Goal: Information Seeking & Learning: Learn about a topic

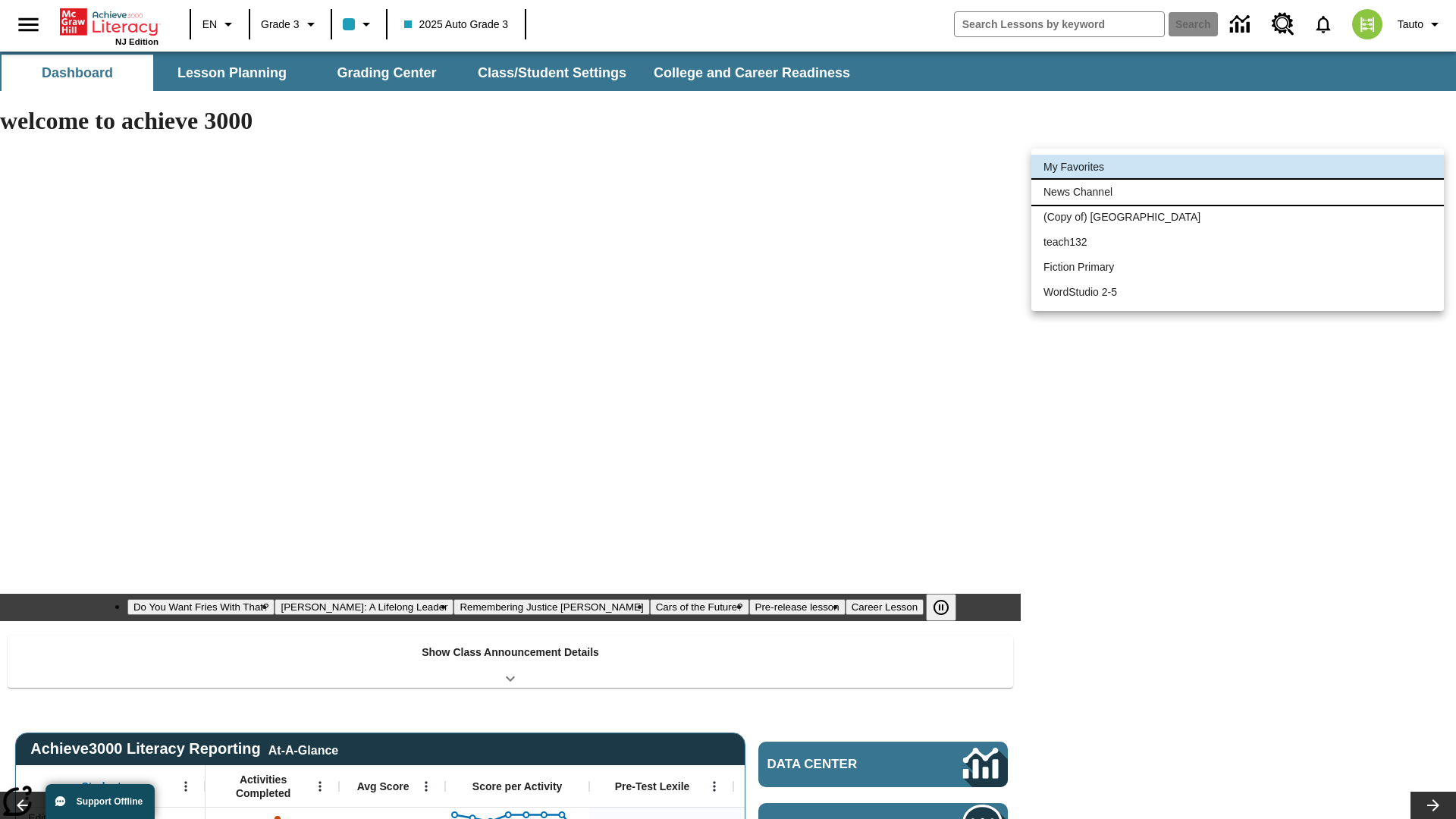
click at [1237, 192] on li "News Channel" at bounding box center [1237, 193] width 412 height 25
type input "120"
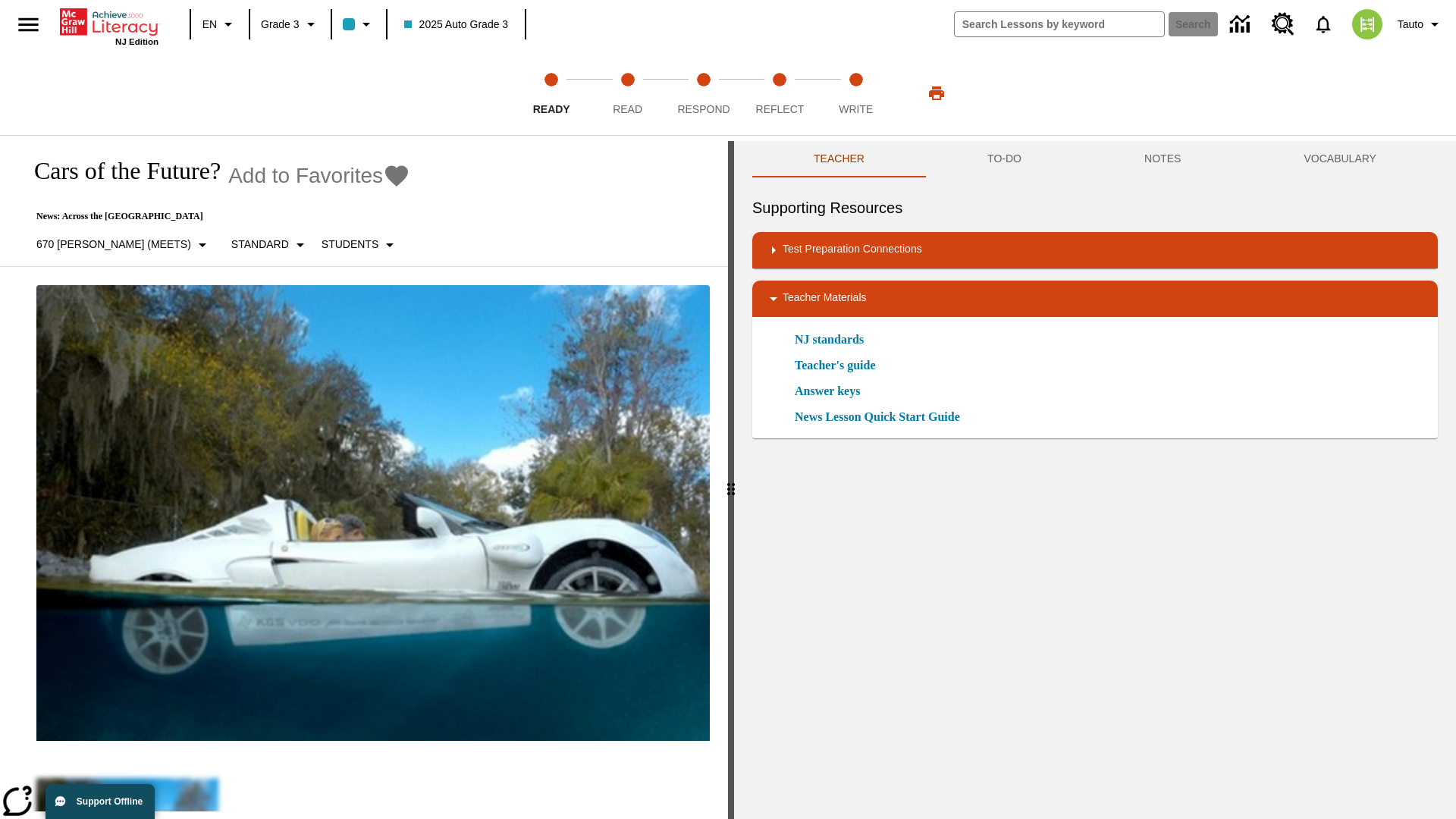
click at [385, 176] on icon "Add to Favorites - Cars of the Future?" at bounding box center [396, 176] width 22 height 21
